Goal: Task Accomplishment & Management: Manage account settings

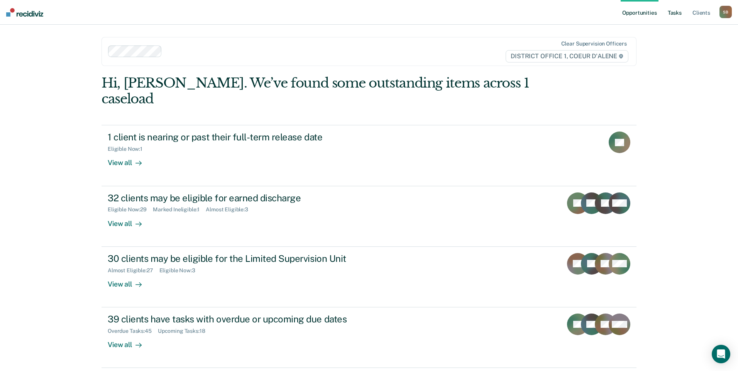
click at [681, 8] on link "Tasks" at bounding box center [674, 12] width 17 height 25
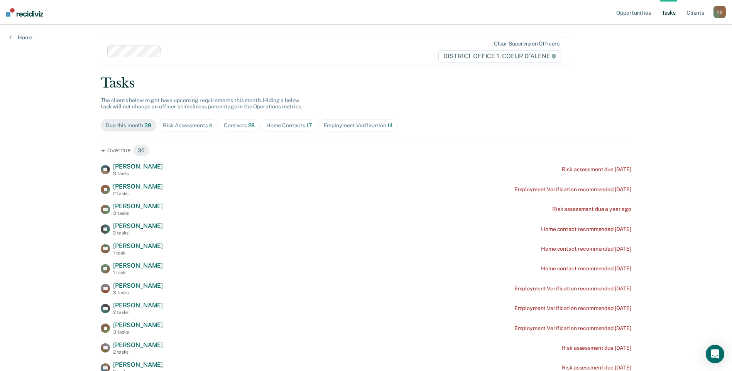
click at [243, 126] on div "Contacts 28" at bounding box center [239, 125] width 31 height 7
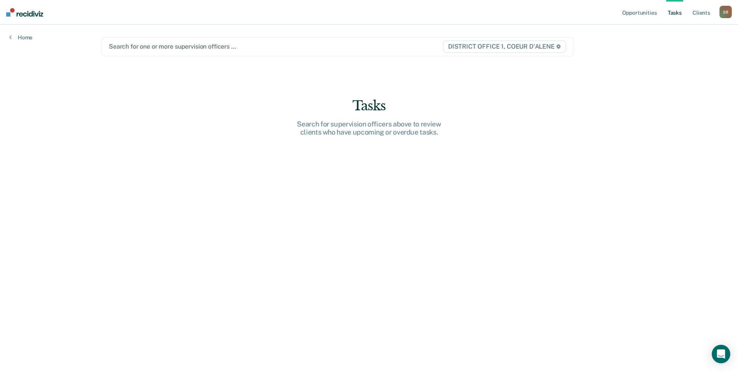
click at [186, 46] on div at bounding box center [269, 46] width 320 height 9
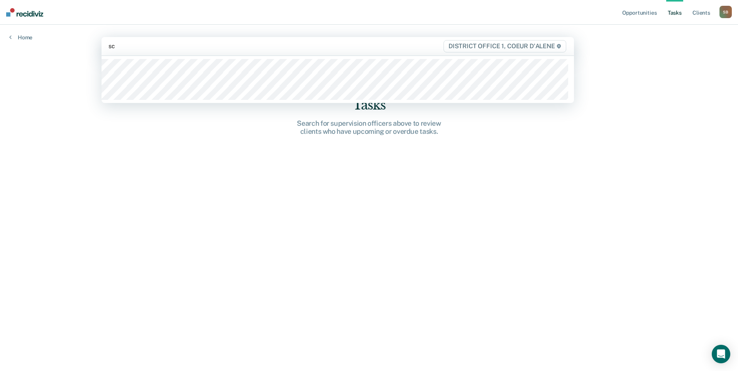
type input "sch"
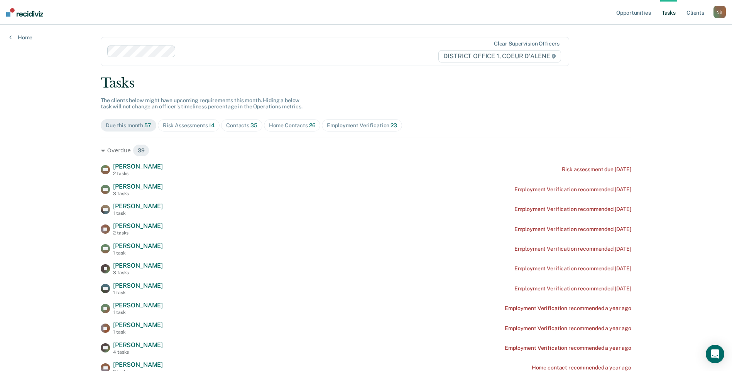
click at [243, 125] on div "Contacts 35" at bounding box center [241, 125] width 31 height 7
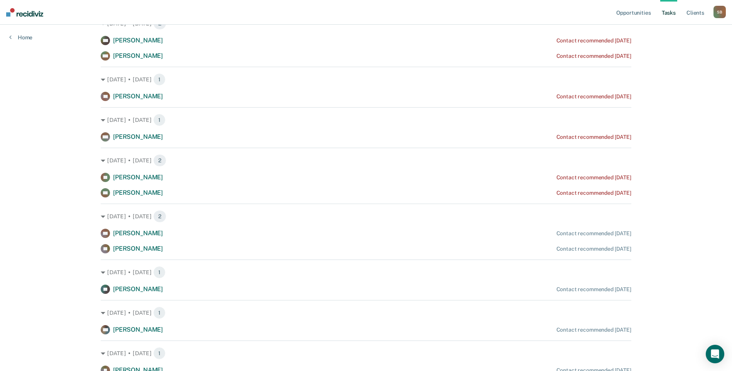
scroll to position [347, 0]
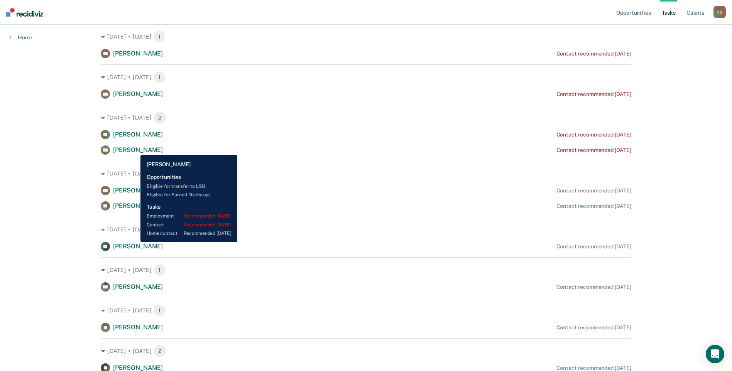
click at [135, 149] on span "[PERSON_NAME]" at bounding box center [138, 149] width 50 height 7
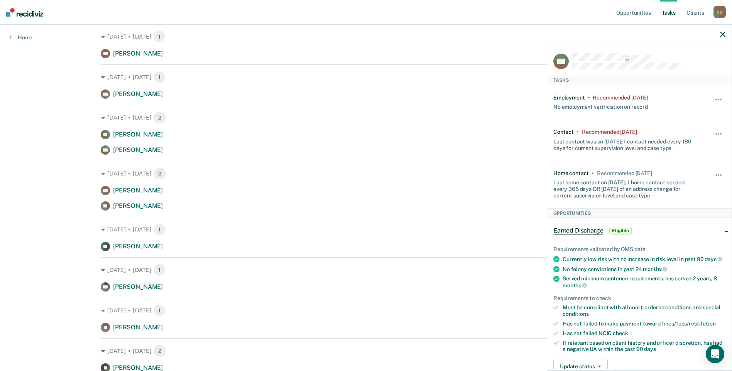
scroll to position [251, 0]
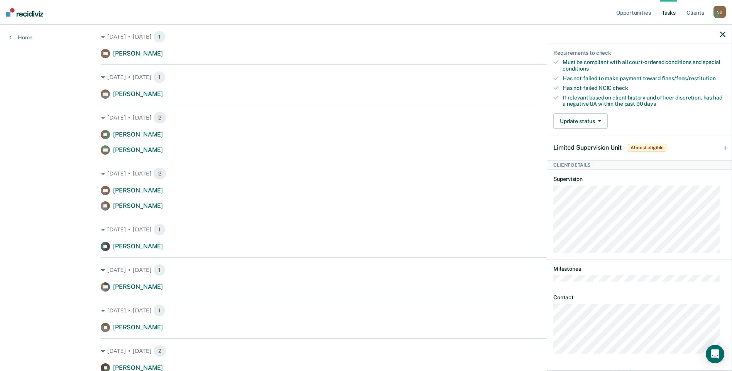
click at [36, 176] on div "Opportunities Tasks Client s [PERSON_NAME] S B Profile How it works Log Out Hom…" at bounding box center [366, 267] width 732 height 1229
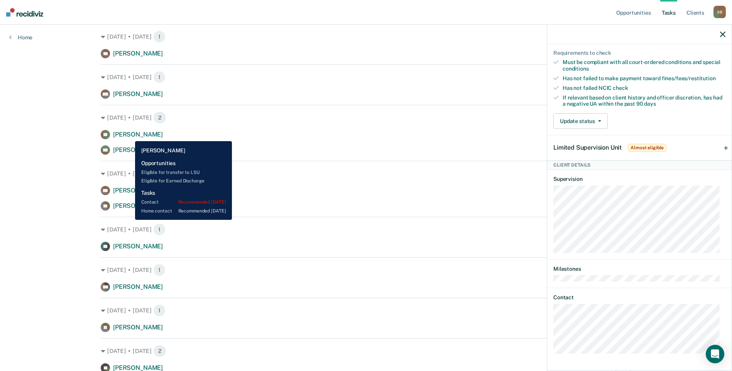
click at [129, 135] on span "[PERSON_NAME]" at bounding box center [138, 134] width 50 height 7
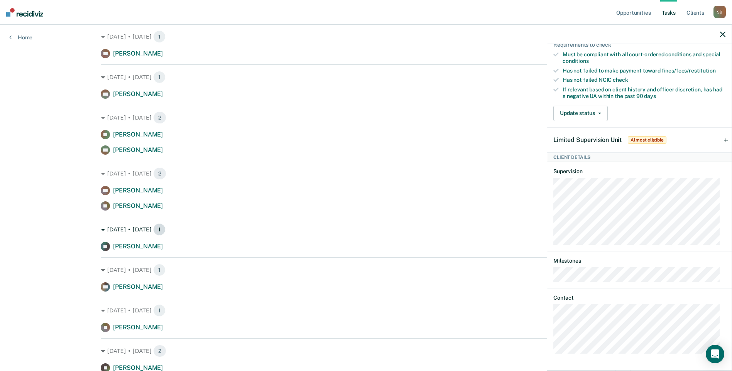
scroll to position [218, 0]
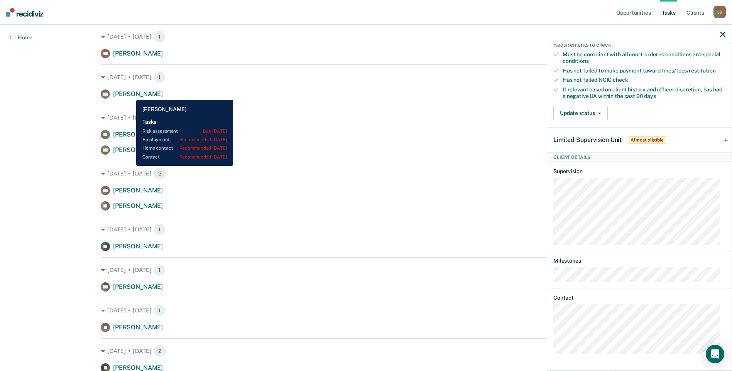
click at [130, 94] on span "[PERSON_NAME]" at bounding box center [138, 93] width 50 height 7
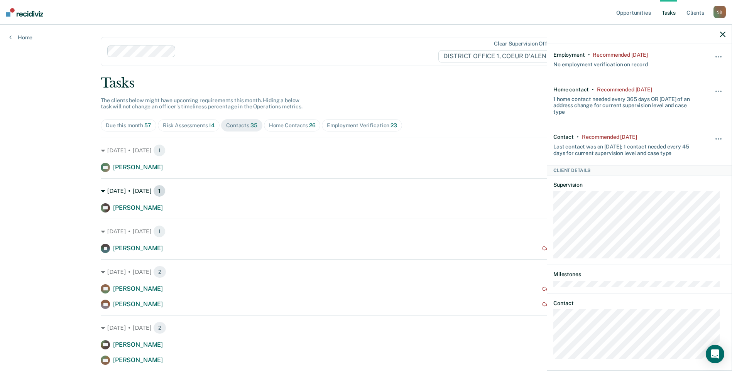
scroll to position [77, 0]
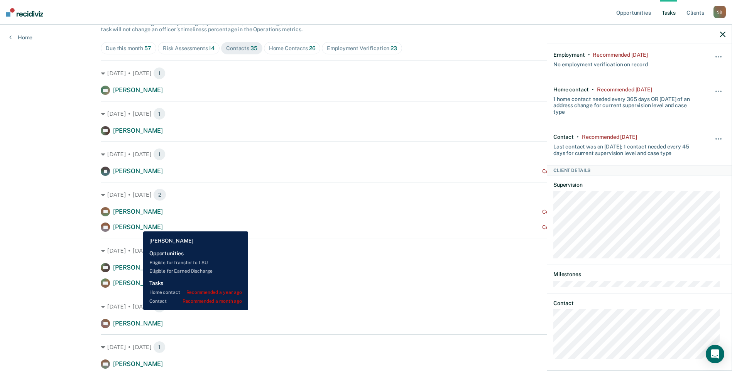
click at [137, 226] on span "[PERSON_NAME]" at bounding box center [138, 226] width 50 height 7
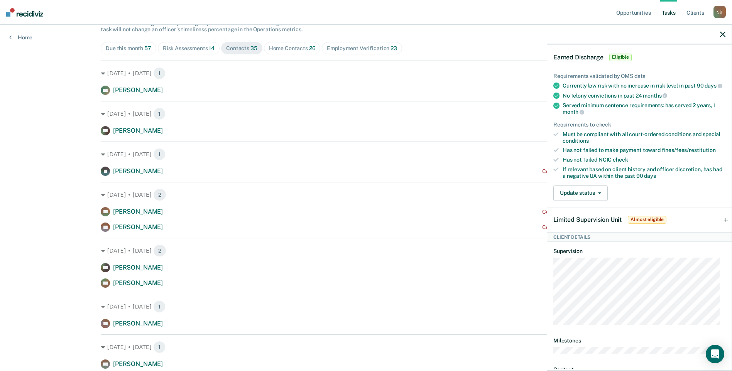
scroll to position [216, 0]
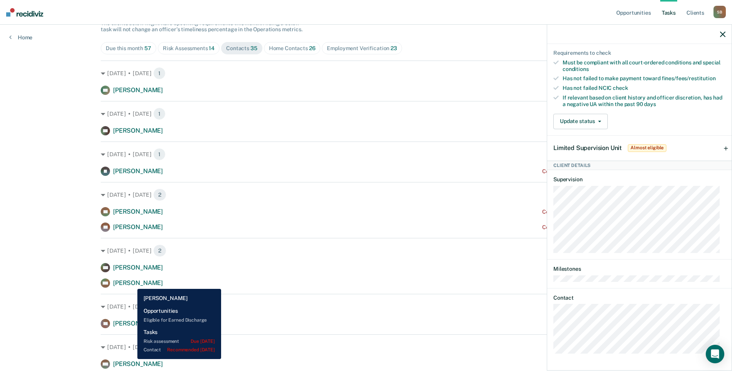
click at [132, 283] on span "[PERSON_NAME]" at bounding box center [138, 282] width 50 height 7
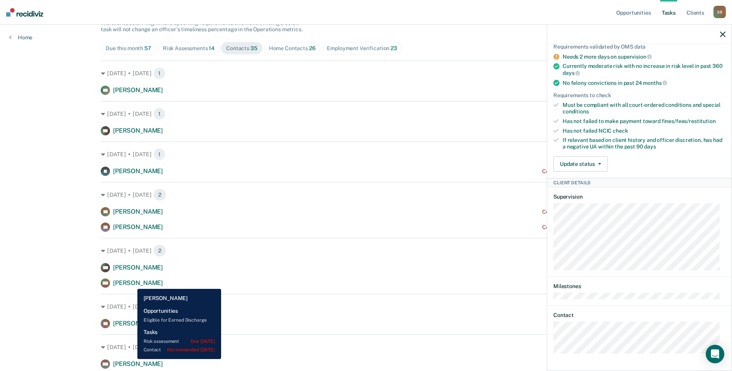
scroll to position [154, 0]
